Goal: Task Accomplishment & Management: Manage account settings

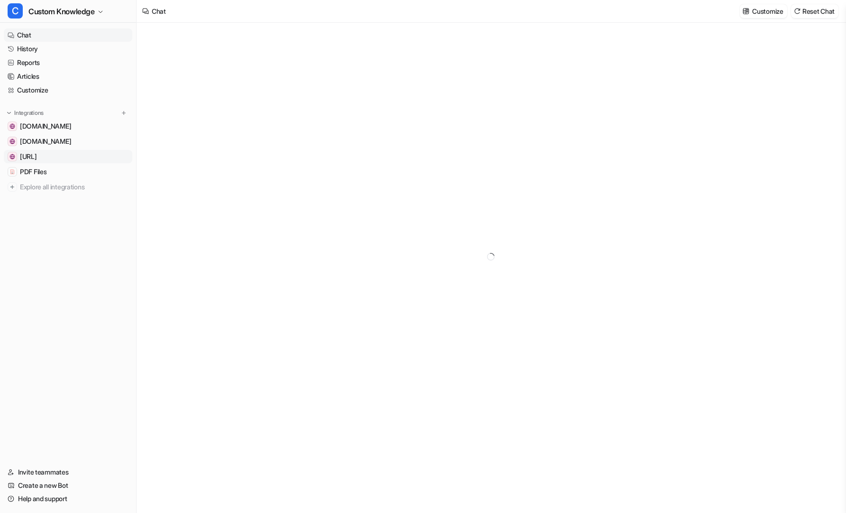
type textarea "**********"
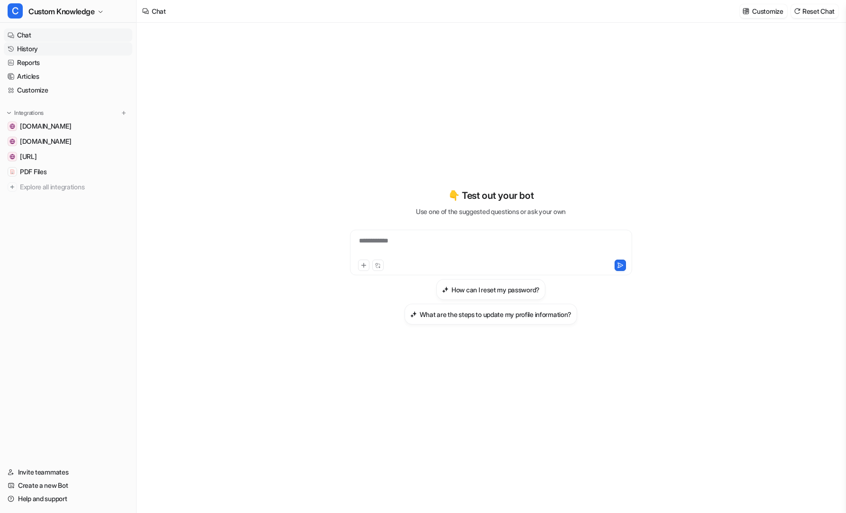
click at [30, 50] on link "History" at bounding box center [68, 48] width 129 height 13
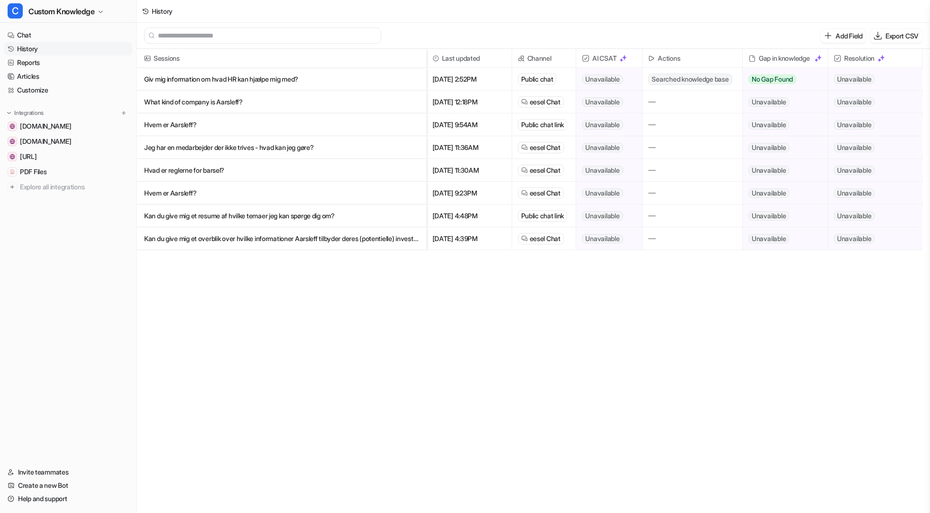
click at [608, 57] on span "AI CSAT" at bounding box center [609, 58] width 58 height 19
click at [37, 36] on link "Chat" at bounding box center [68, 34] width 129 height 13
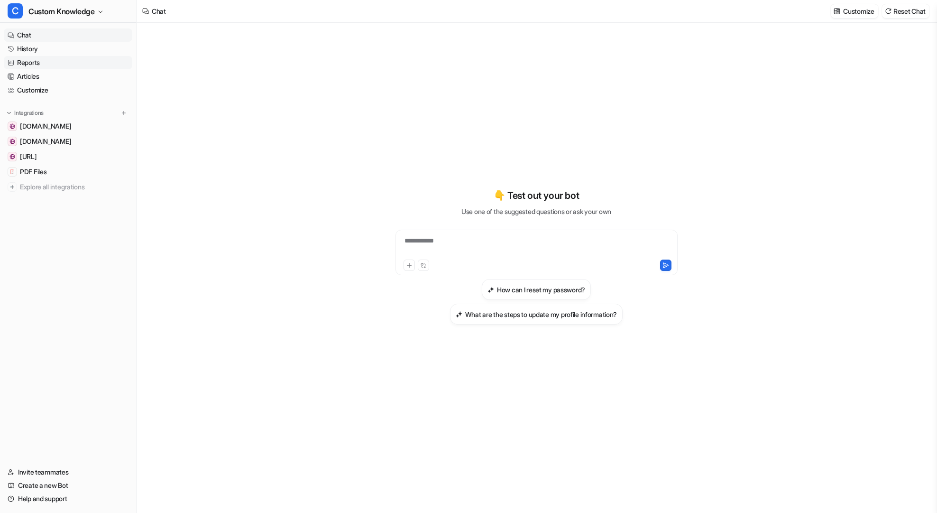
click at [35, 63] on link "Reports" at bounding box center [68, 62] width 129 height 13
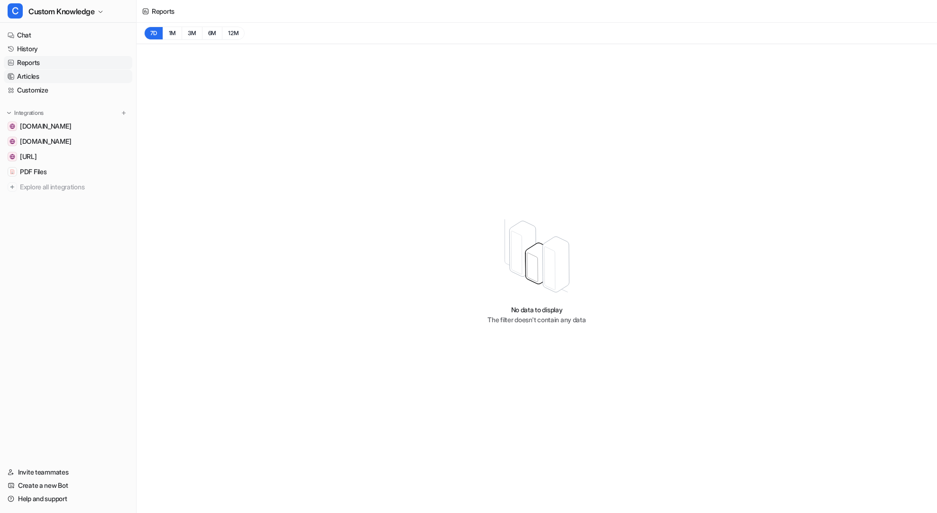
click at [46, 77] on link "Articles" at bounding box center [68, 76] width 129 height 13
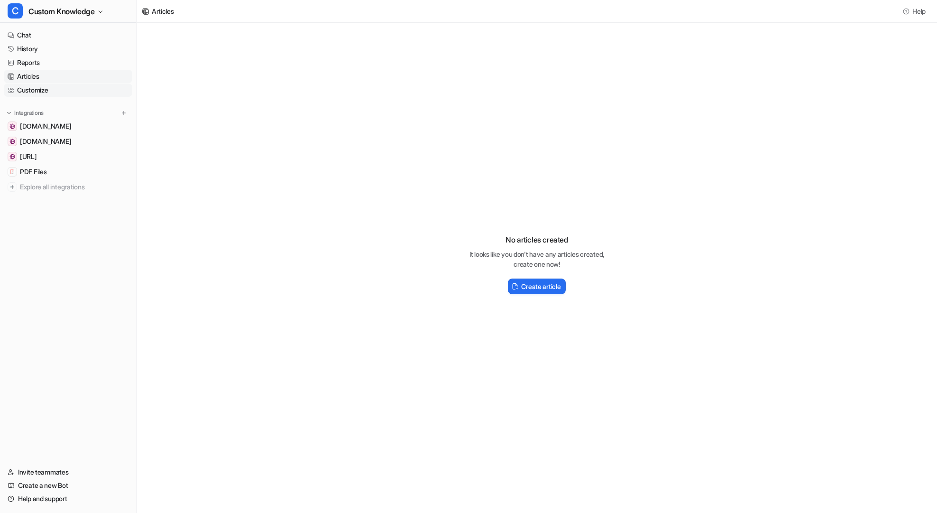
click at [40, 90] on link "Customize" at bounding box center [68, 89] width 129 height 13
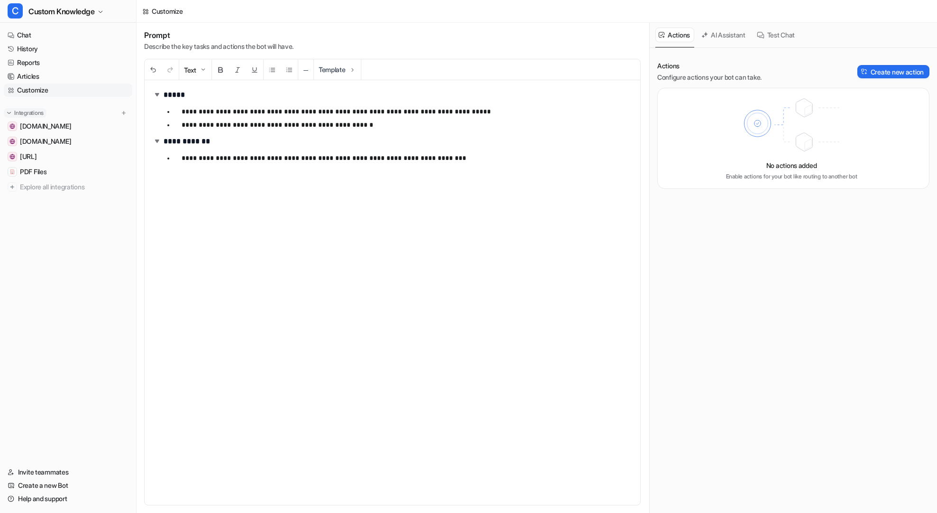
click at [10, 114] on img at bounding box center [9, 113] width 7 height 7
click at [11, 187] on img at bounding box center [12, 186] width 9 height 9
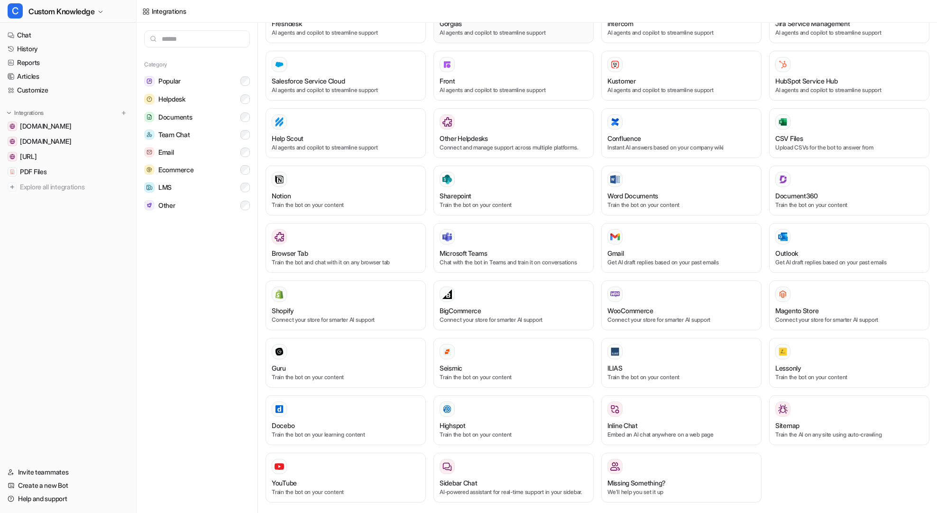
scroll to position [209, 0]
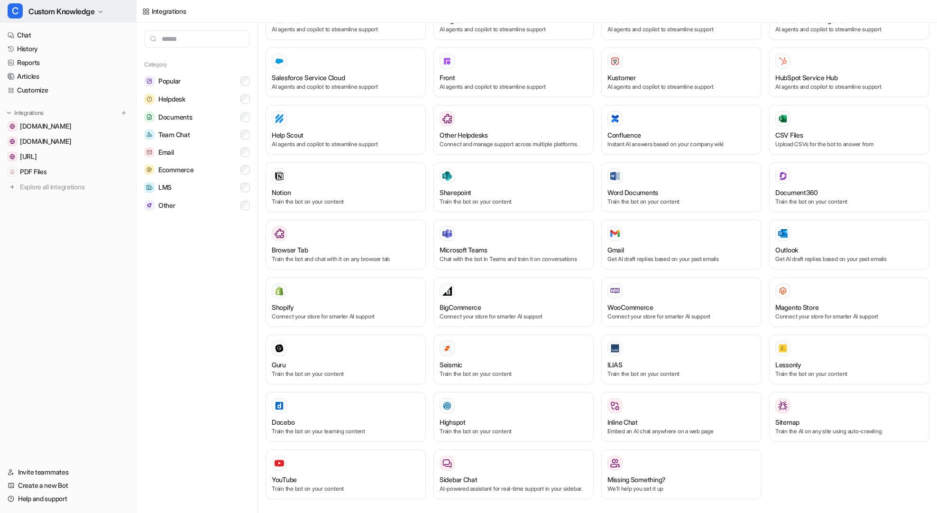
click at [102, 13] on icon "button" at bounding box center [101, 12] width 6 height 6
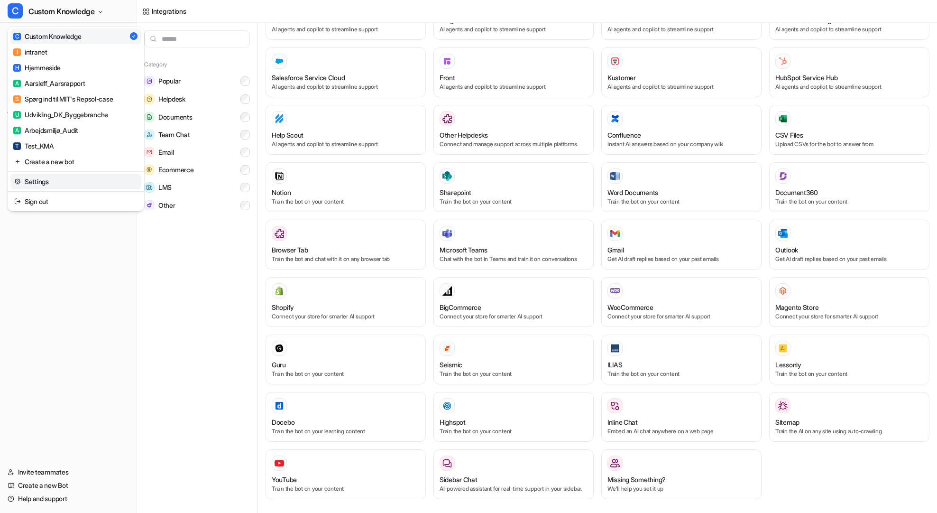
click at [44, 183] on link "Settings" at bounding box center [75, 182] width 131 height 16
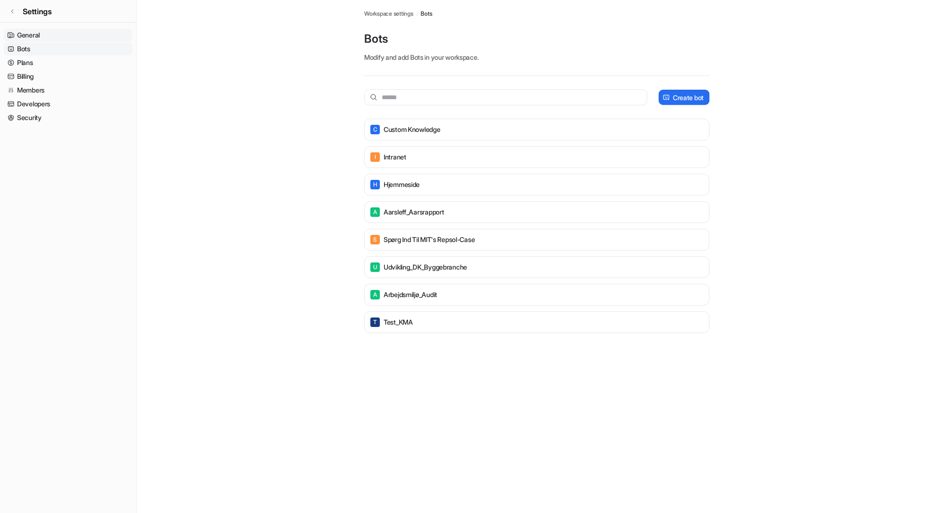
click at [34, 35] on link "General" at bounding box center [68, 34] width 129 height 13
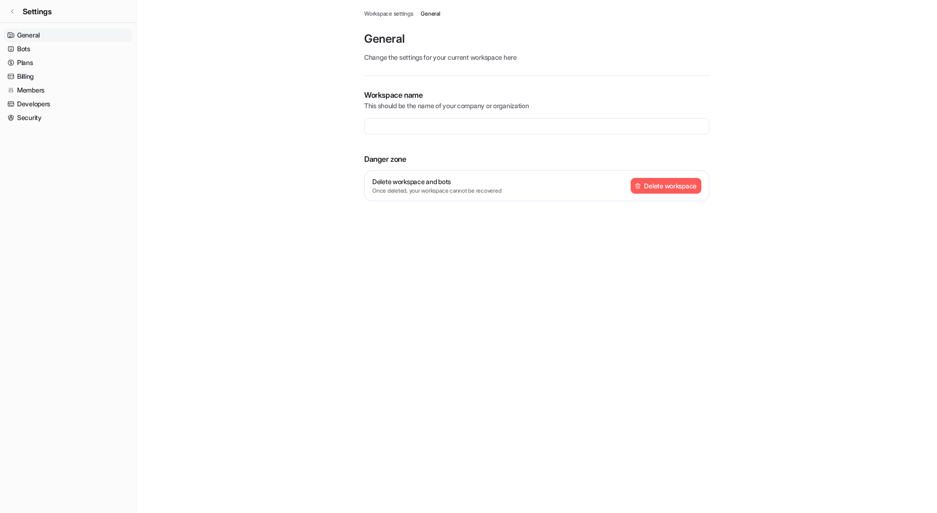
type input "**********"
click at [26, 59] on link "Plans" at bounding box center [68, 62] width 129 height 13
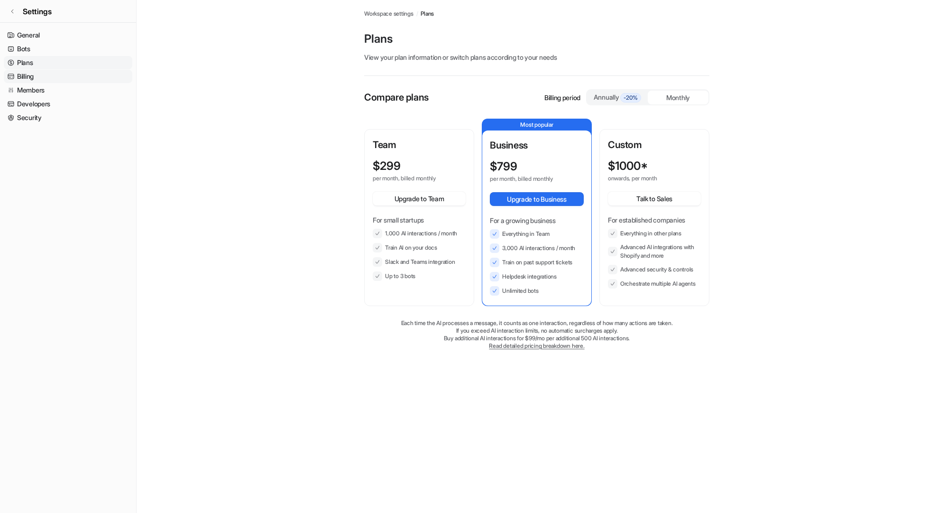
click at [31, 75] on link "Billing" at bounding box center [68, 76] width 129 height 13
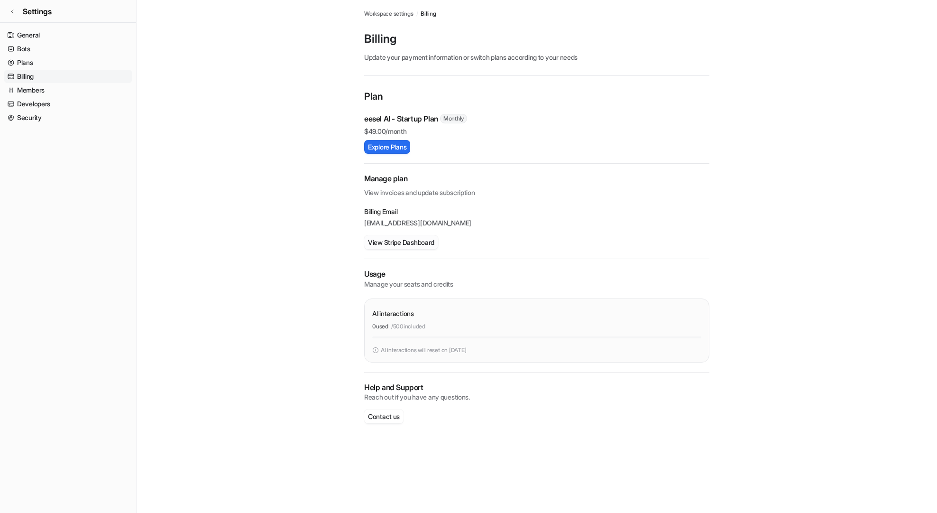
click at [394, 241] on button "View Stripe Dashboard" at bounding box center [401, 242] width 74 height 14
